Goal: Navigation & Orientation: Find specific page/section

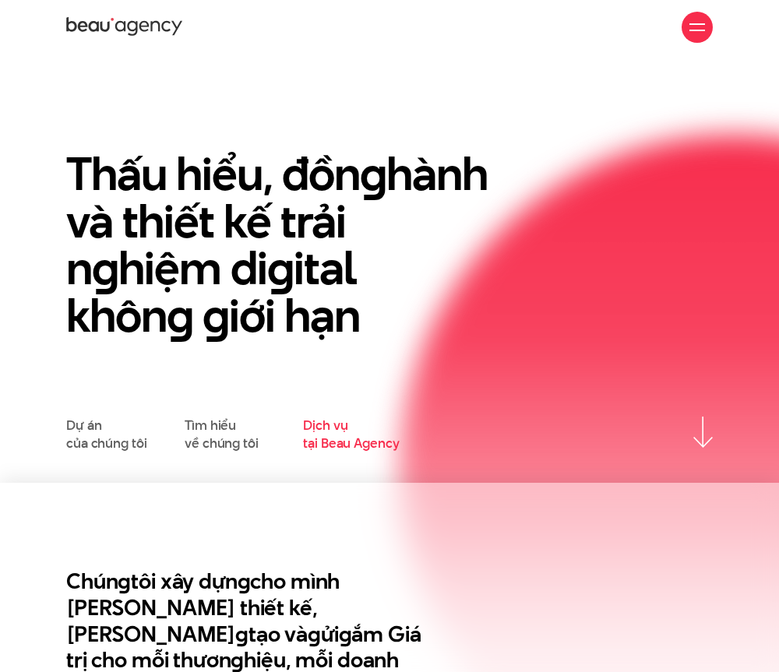
click at [376, 421] on link "Dịch vụ tại Beau Agency" at bounding box center [351, 434] width 96 height 35
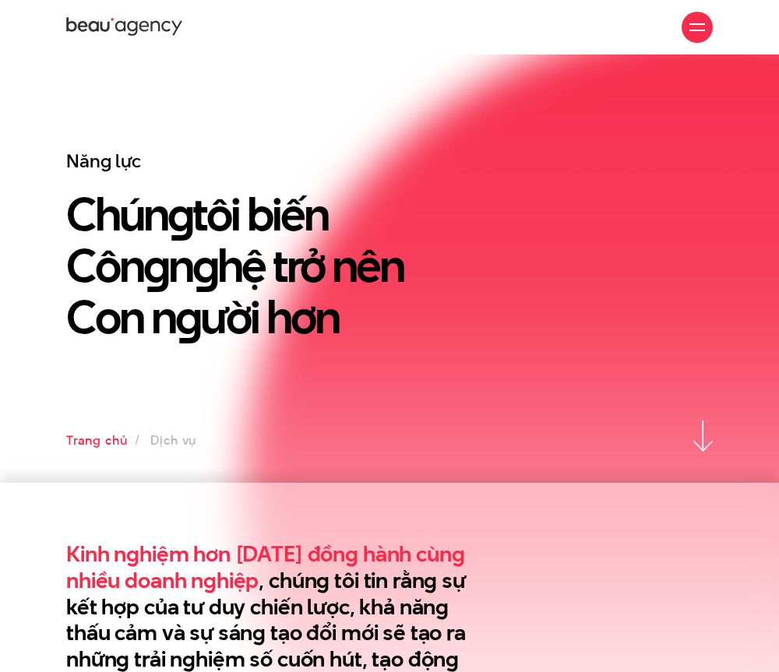
click at [97, 435] on link "Trang chủ" at bounding box center [96, 440] width 61 height 18
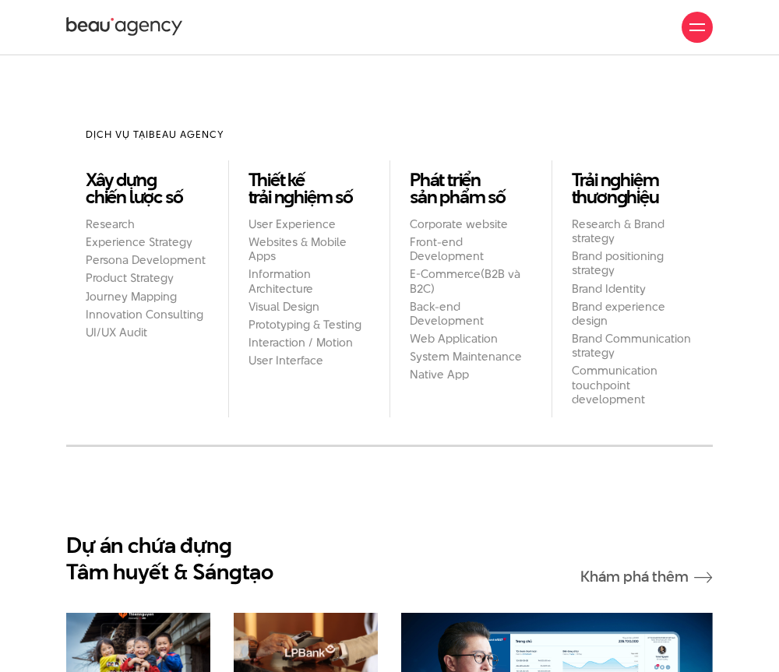
scroll to position [1105, 0]
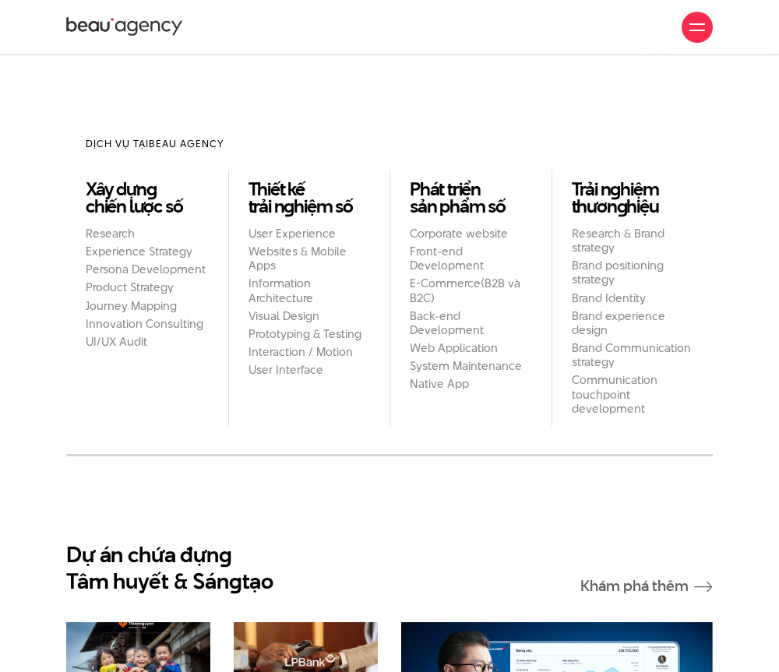
click at [182, 306] on h2 "Journey Mapping" at bounding box center [147, 306] width 123 height 14
